Goal: Transaction & Acquisition: Book appointment/travel/reservation

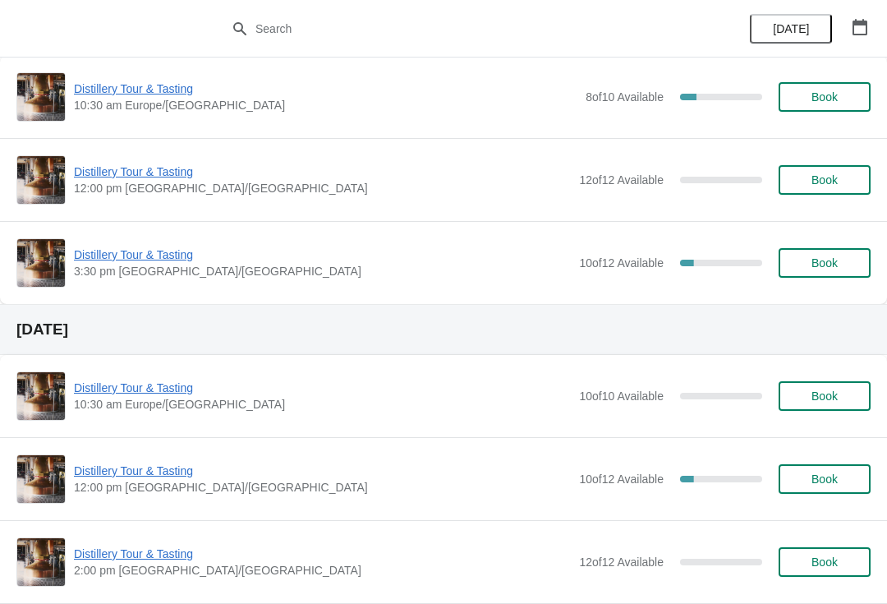
scroll to position [48, 0]
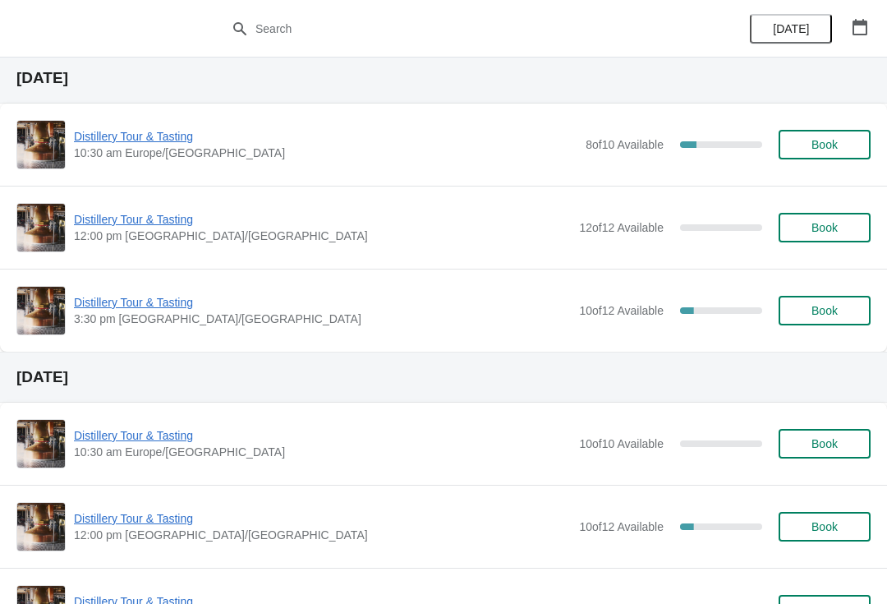
click at [133, 300] on span "Distillery Tour & Tasting" at bounding box center [322, 302] width 497 height 16
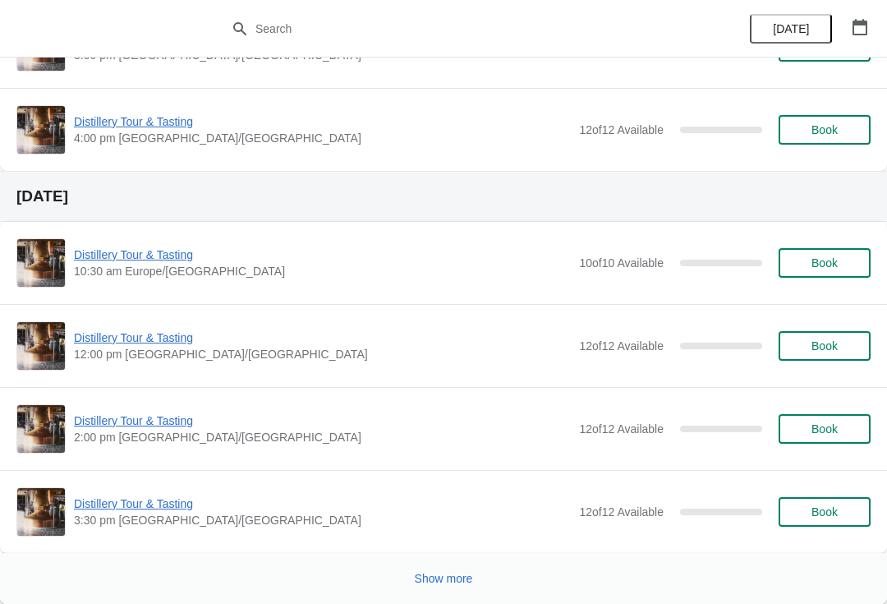
scroll to position [3351, 0]
click at [454, 577] on span "Show more" at bounding box center [444, 578] width 58 height 13
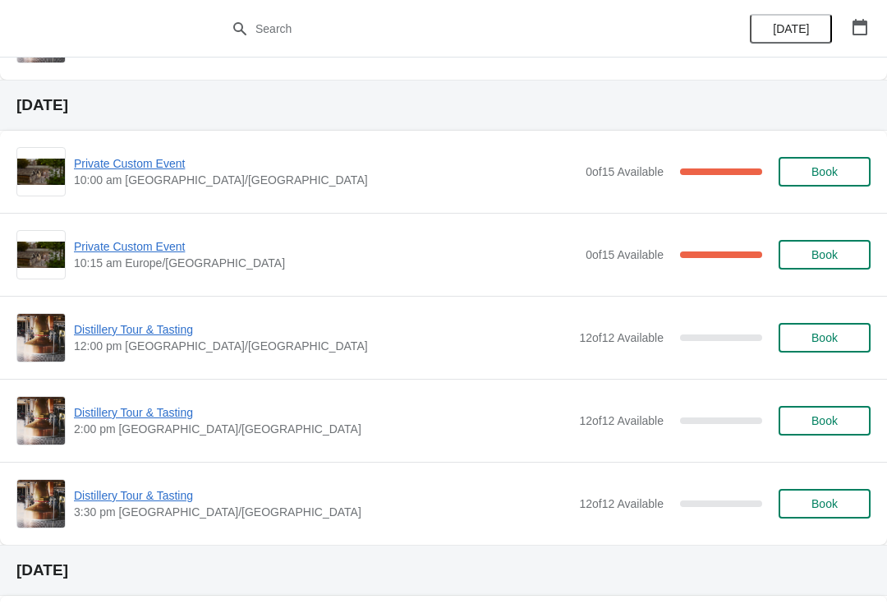
scroll to position [3824, 0]
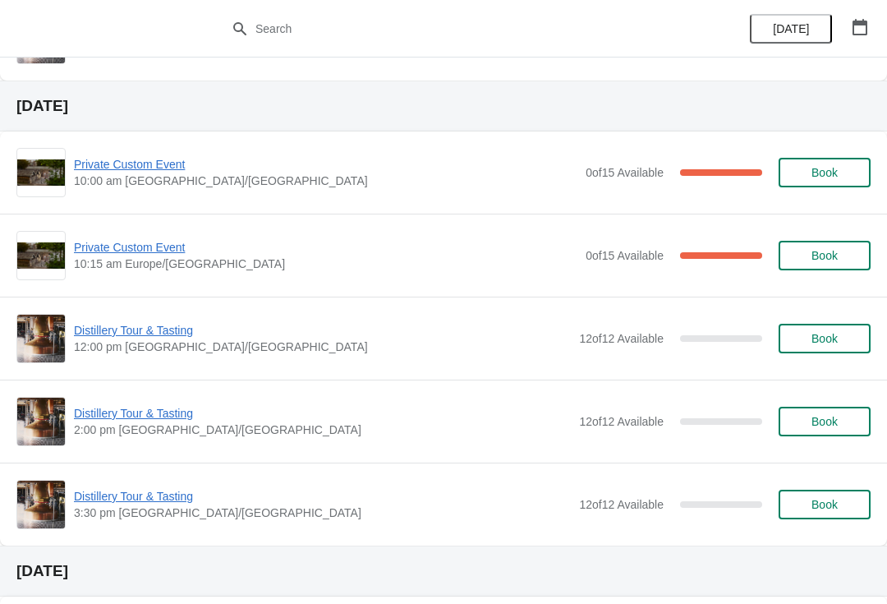
click at [140, 168] on span "Private Custom Event" at bounding box center [326, 164] width 504 height 16
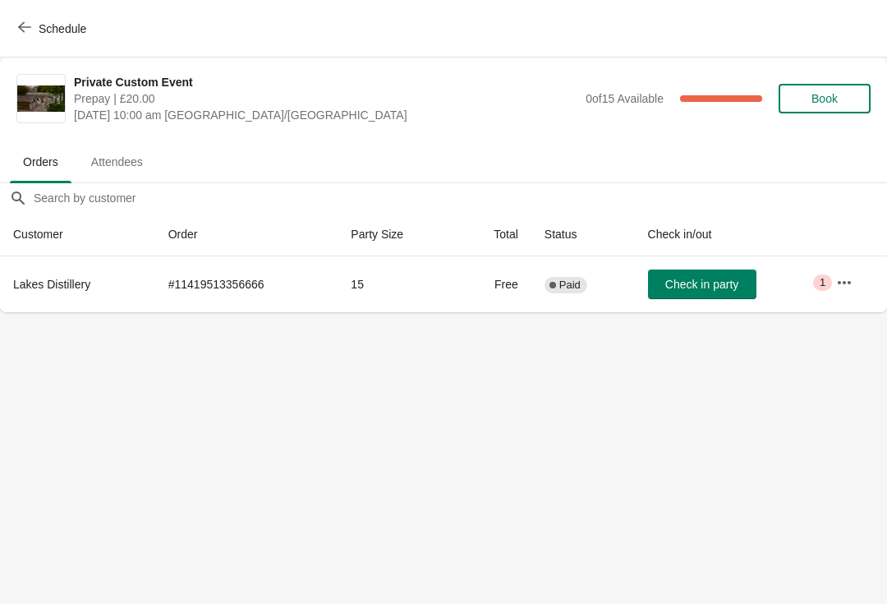
click at [838, 281] on icon "button" at bounding box center [844, 282] width 16 height 16
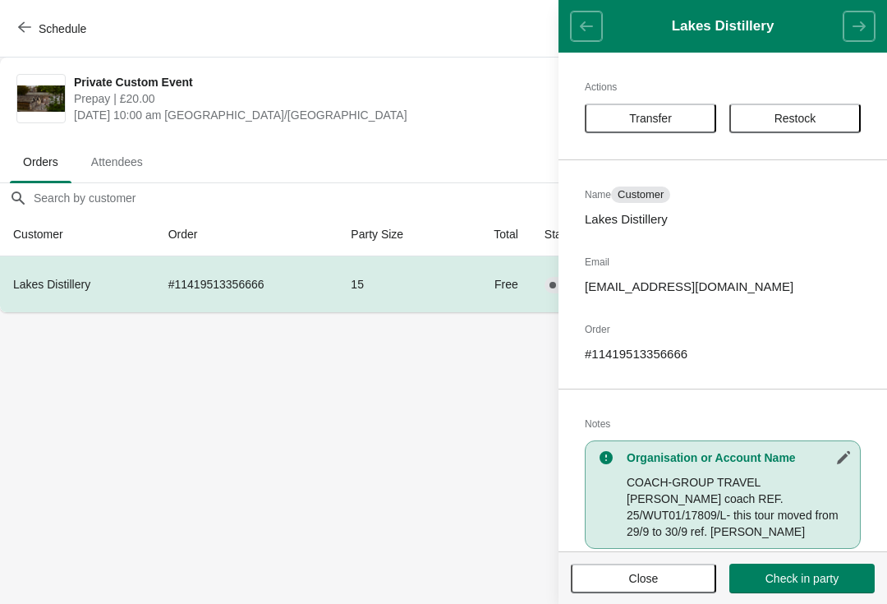
click at [655, 578] on span "Close" at bounding box center [644, 578] width 30 height 13
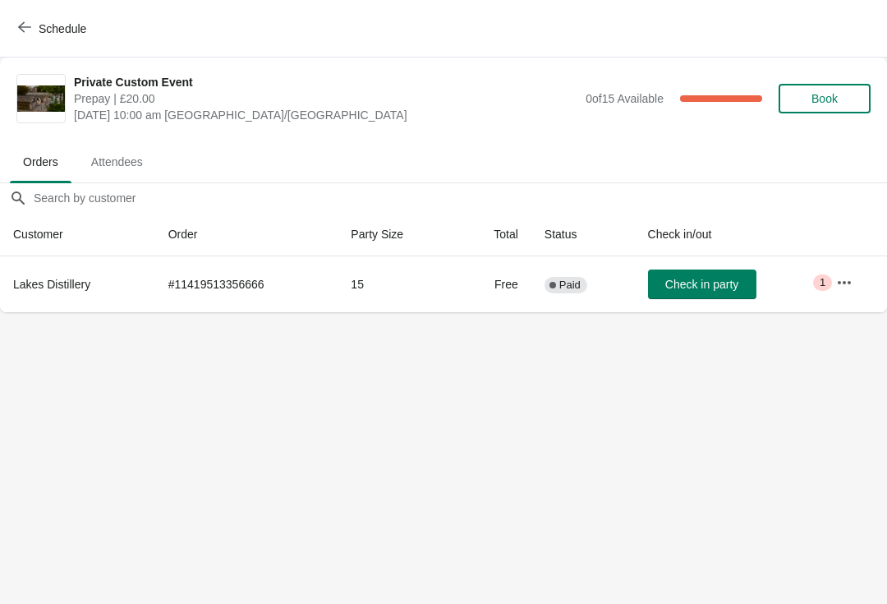
click at [30, 30] on icon "button" at bounding box center [24, 27] width 13 height 13
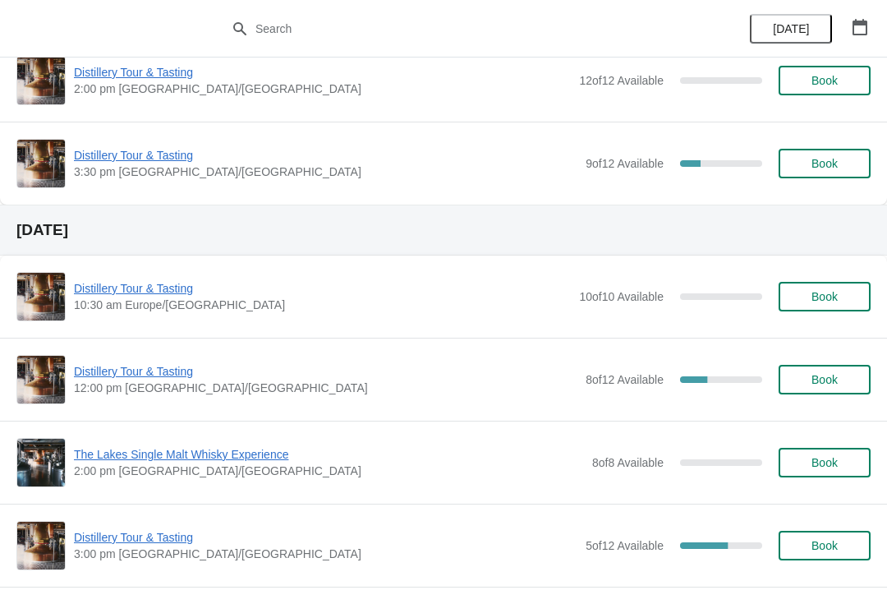
scroll to position [578, 0]
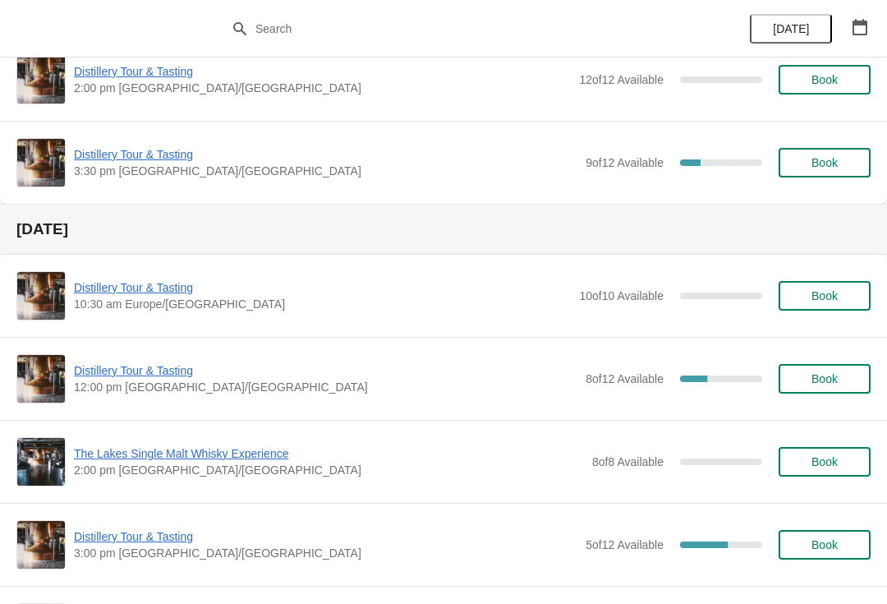
click at [131, 376] on span "Distillery Tour & Tasting" at bounding box center [326, 370] width 504 height 16
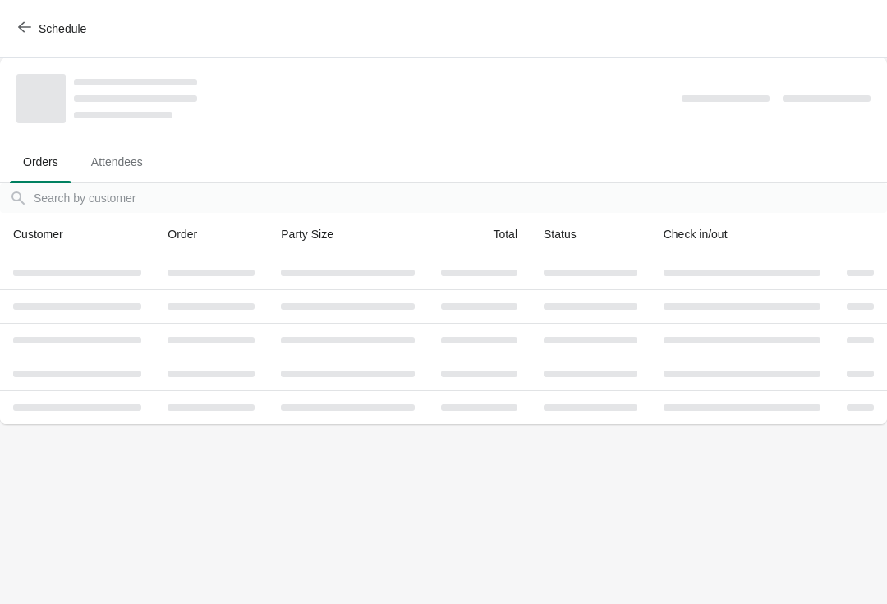
scroll to position [0, 0]
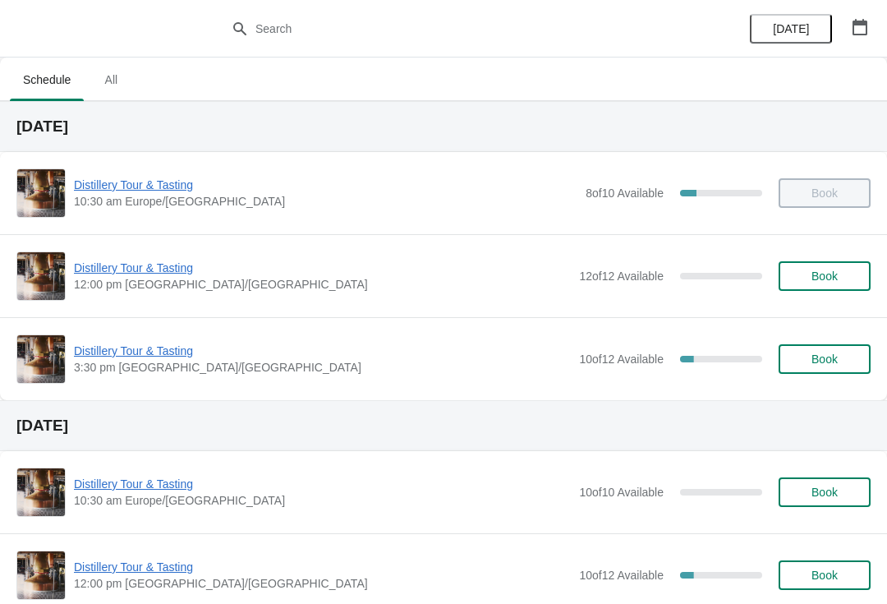
click at [113, 275] on span "Distillery Tour & Tasting" at bounding box center [322, 268] width 497 height 16
click at [147, 273] on span "Distillery Tour & Tasting" at bounding box center [322, 268] width 497 height 16
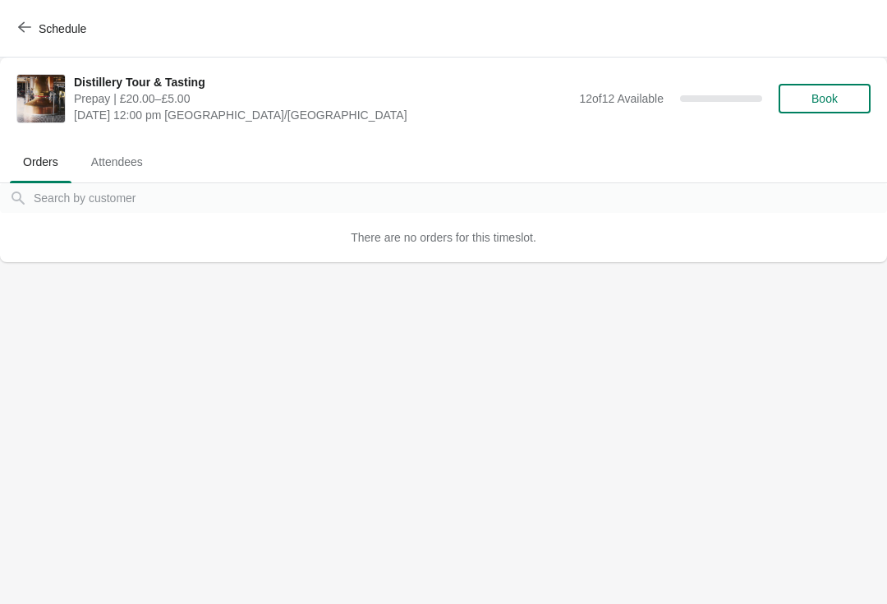
click at [11, 21] on button "Schedule" at bounding box center [53, 29] width 91 height 30
